Goal: Task Accomplishment & Management: Manage account settings

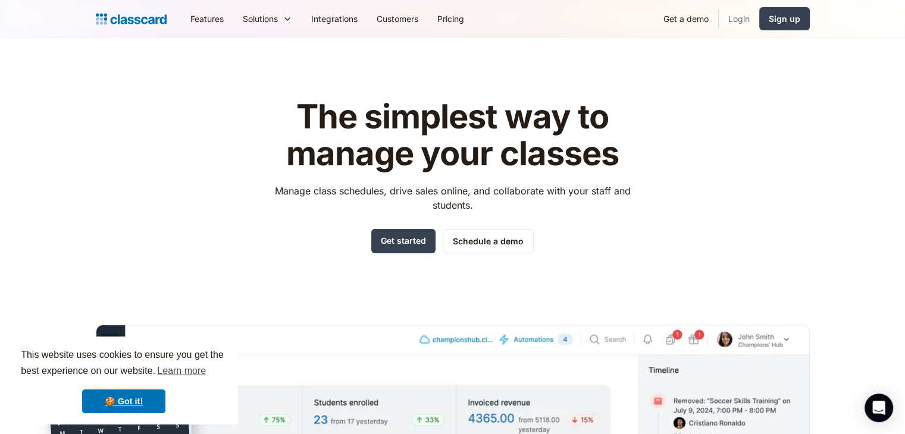
click at [742, 13] on link "Login" at bounding box center [739, 18] width 40 height 27
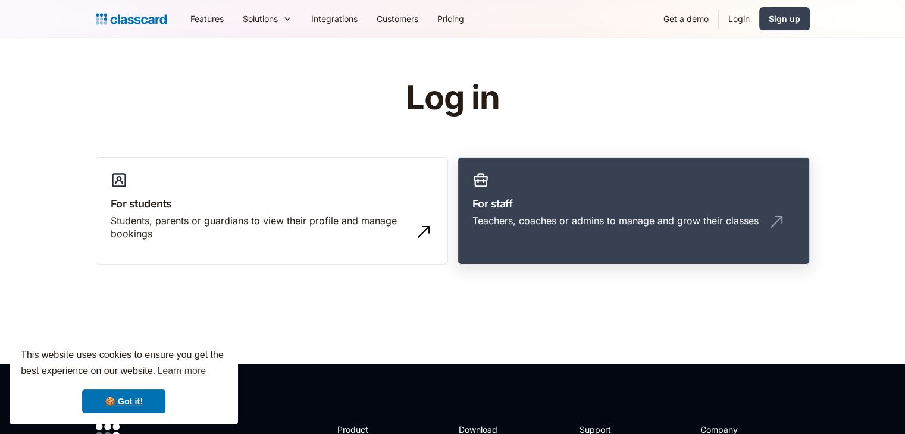
click at [620, 186] on link "For staff Teachers, coaches or admins to manage and grow their classes" at bounding box center [634, 211] width 352 height 108
